Goal: Check status: Check status

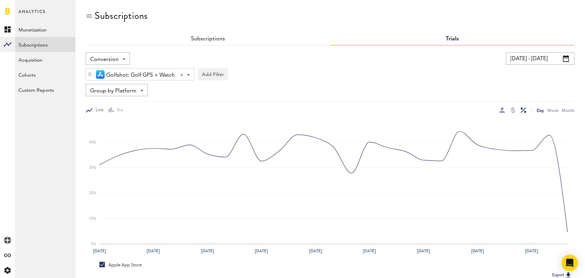
click at [551, 60] on input "[DATE] - [DATE]" at bounding box center [540, 58] width 69 height 12
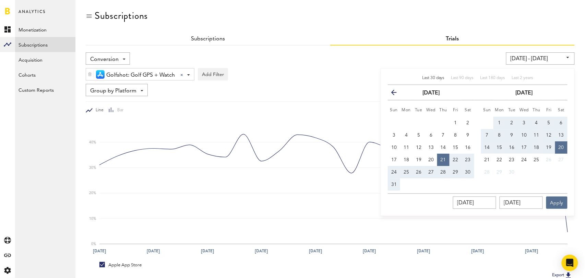
click at [438, 78] on span "Last 30 days" at bounding box center [433, 78] width 22 height 4
type input "[DATE] - [DATE]"
type input "[DATE]"
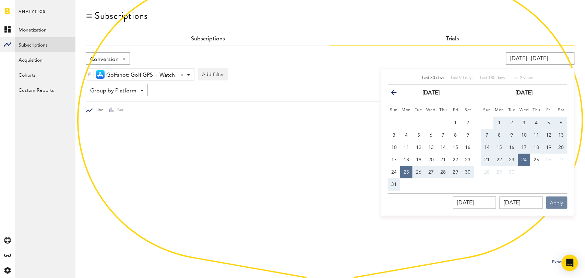
click at [560, 203] on button "Apply" at bounding box center [556, 203] width 21 height 12
